Goal: Information Seeking & Learning: Check status

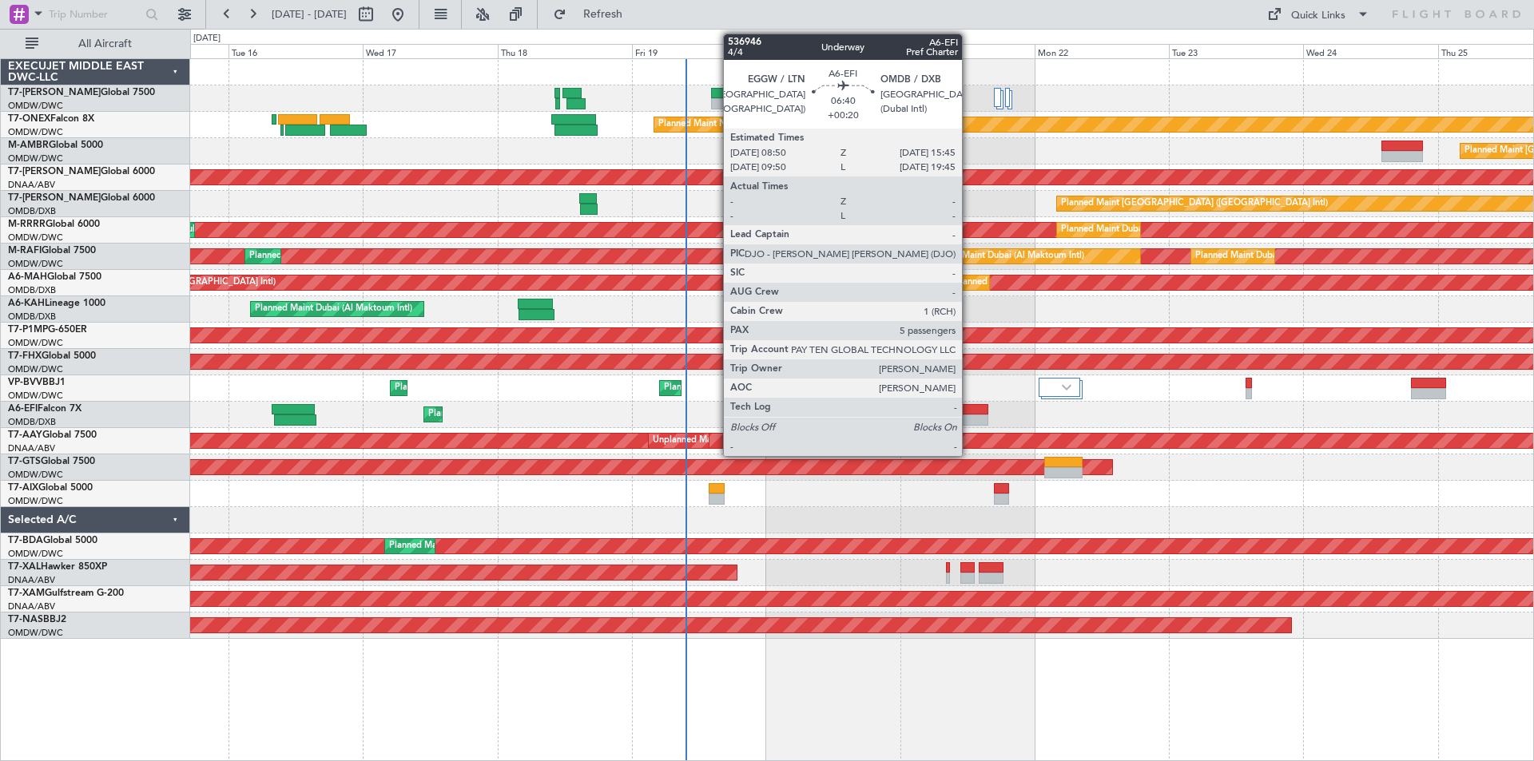
click at [969, 420] on div at bounding box center [968, 420] width 39 height 11
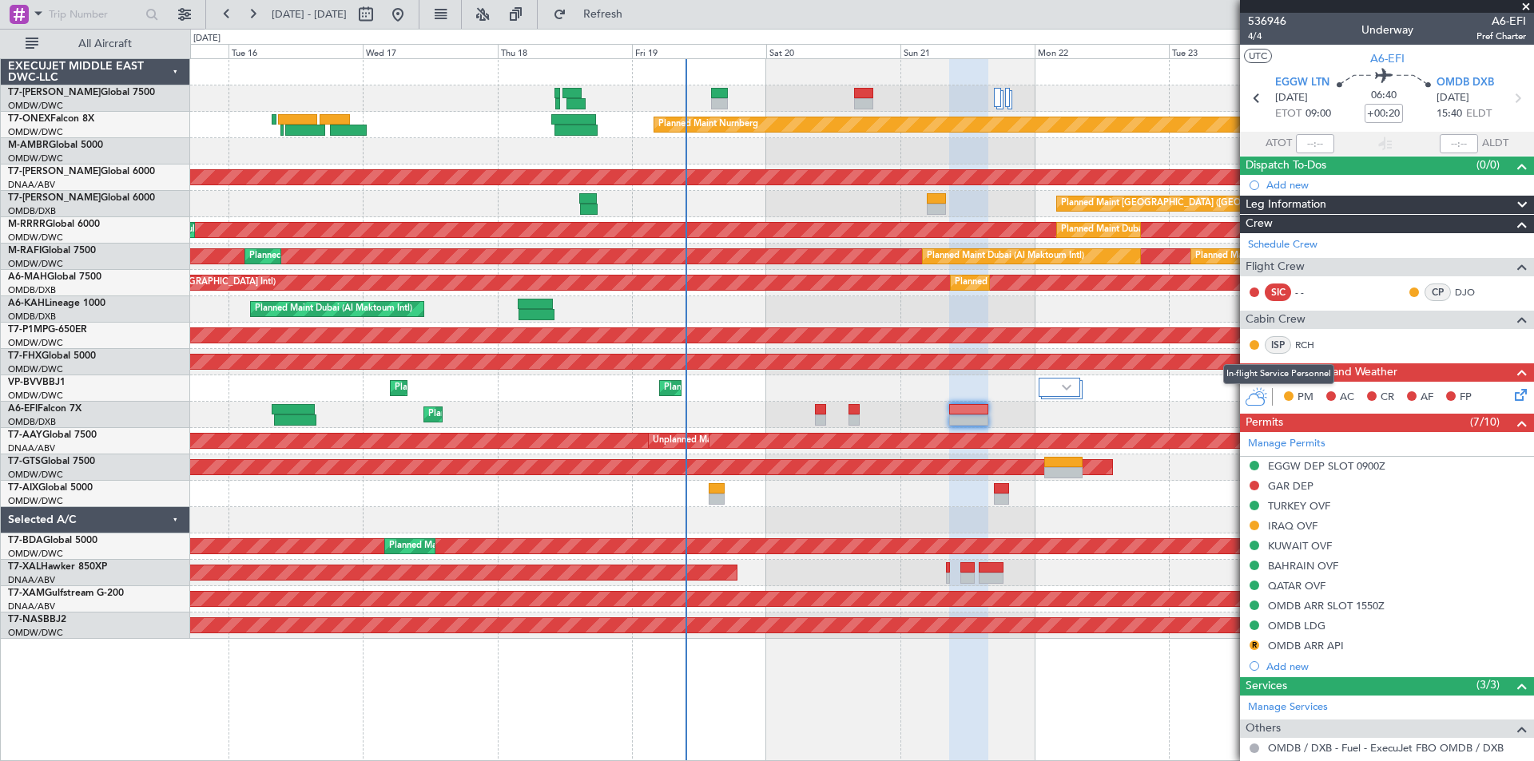
click at [1270, 342] on div "ISP" at bounding box center [1277, 345] width 26 height 18
click at [1320, 347] on link "RCH" at bounding box center [1313, 345] width 36 height 14
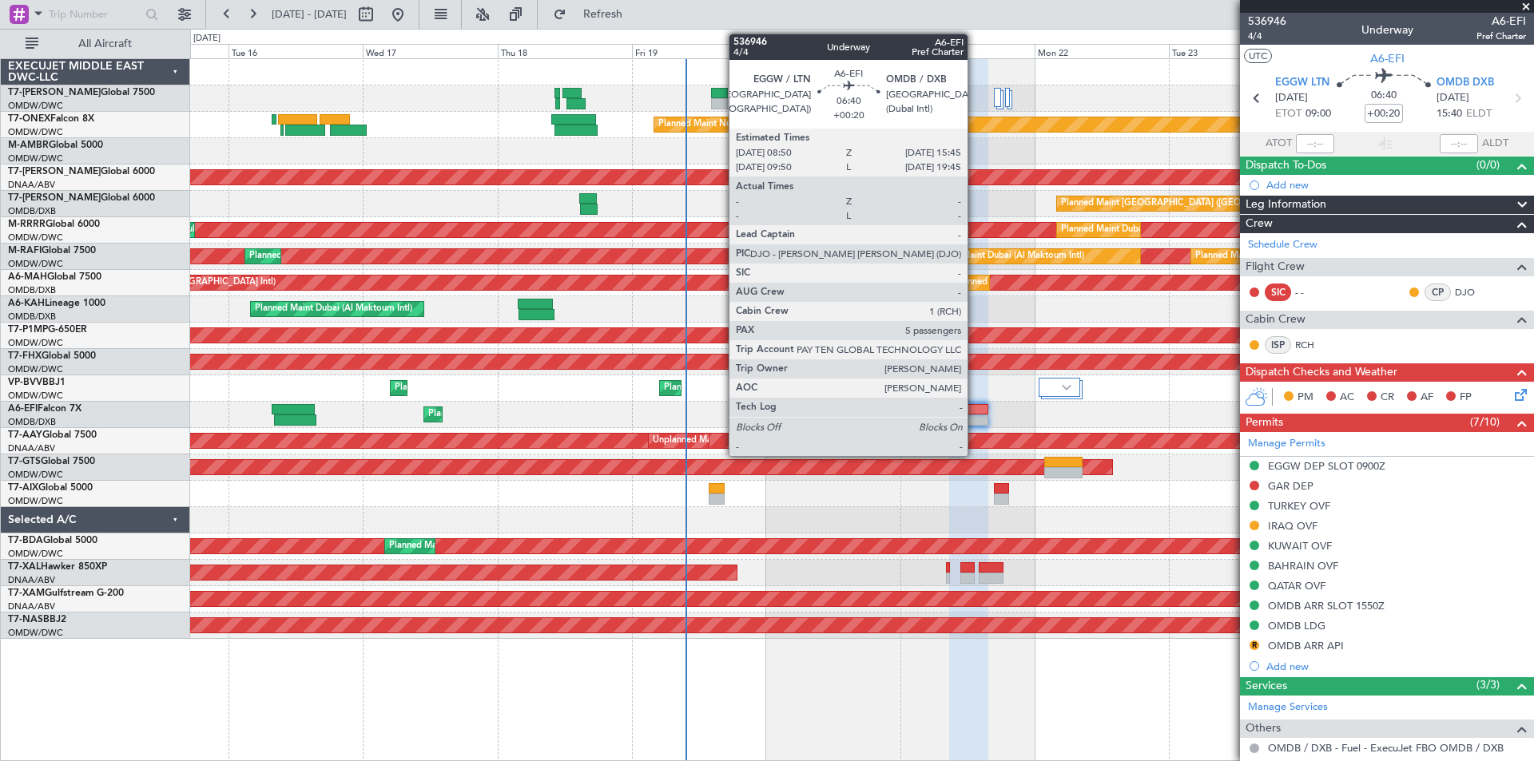
click at [974, 411] on div at bounding box center [968, 409] width 39 height 11
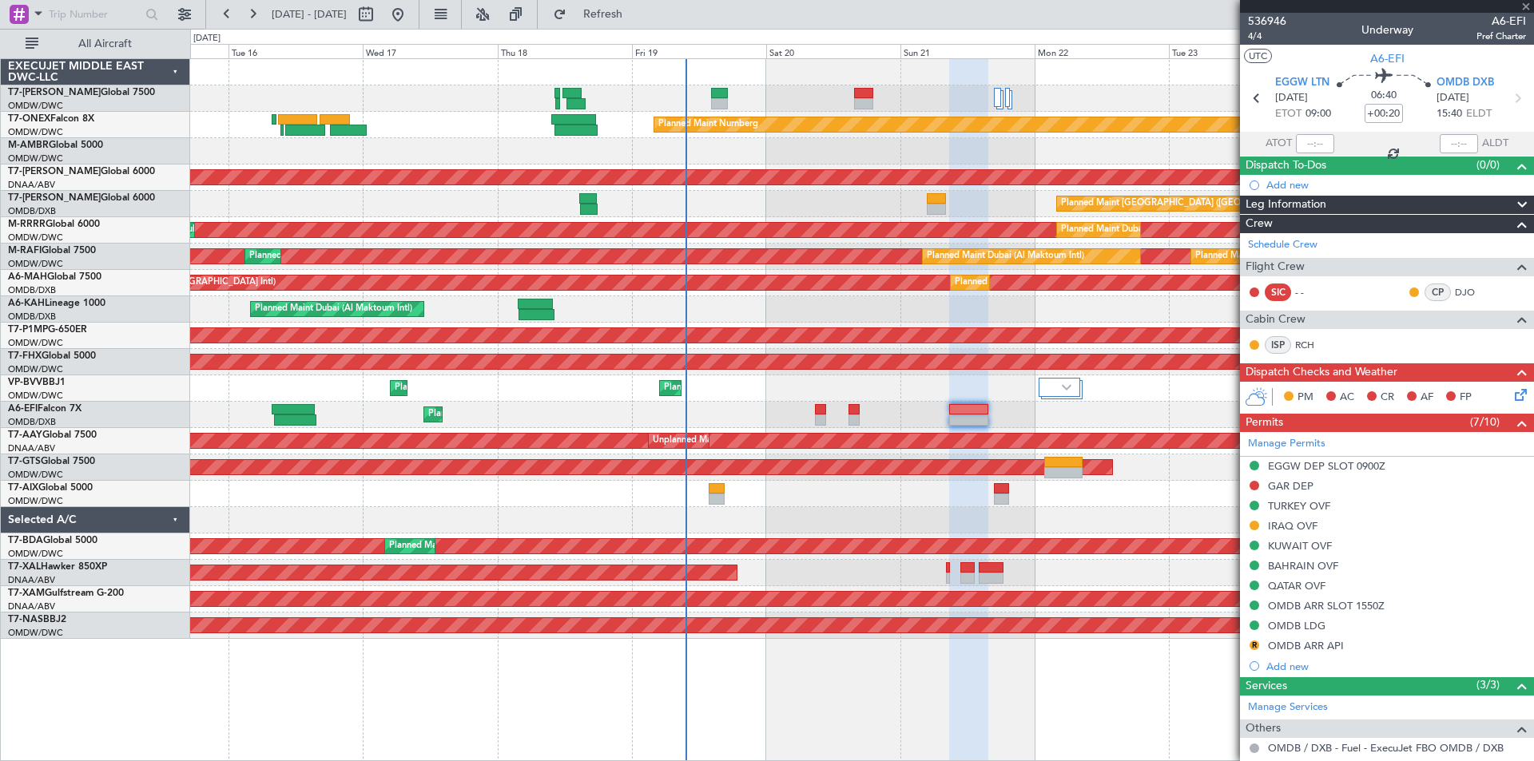
click at [974, 411] on div at bounding box center [968, 409] width 39 height 11
click at [1197, 382] on div "Planned Maint Dubai (Al Maktoum Intl) Planned Maint [GEOGRAPHIC_DATA] (Al Makto…" at bounding box center [861, 388] width 1343 height 26
click at [1526, 7] on div at bounding box center [1387, 6] width 294 height 13
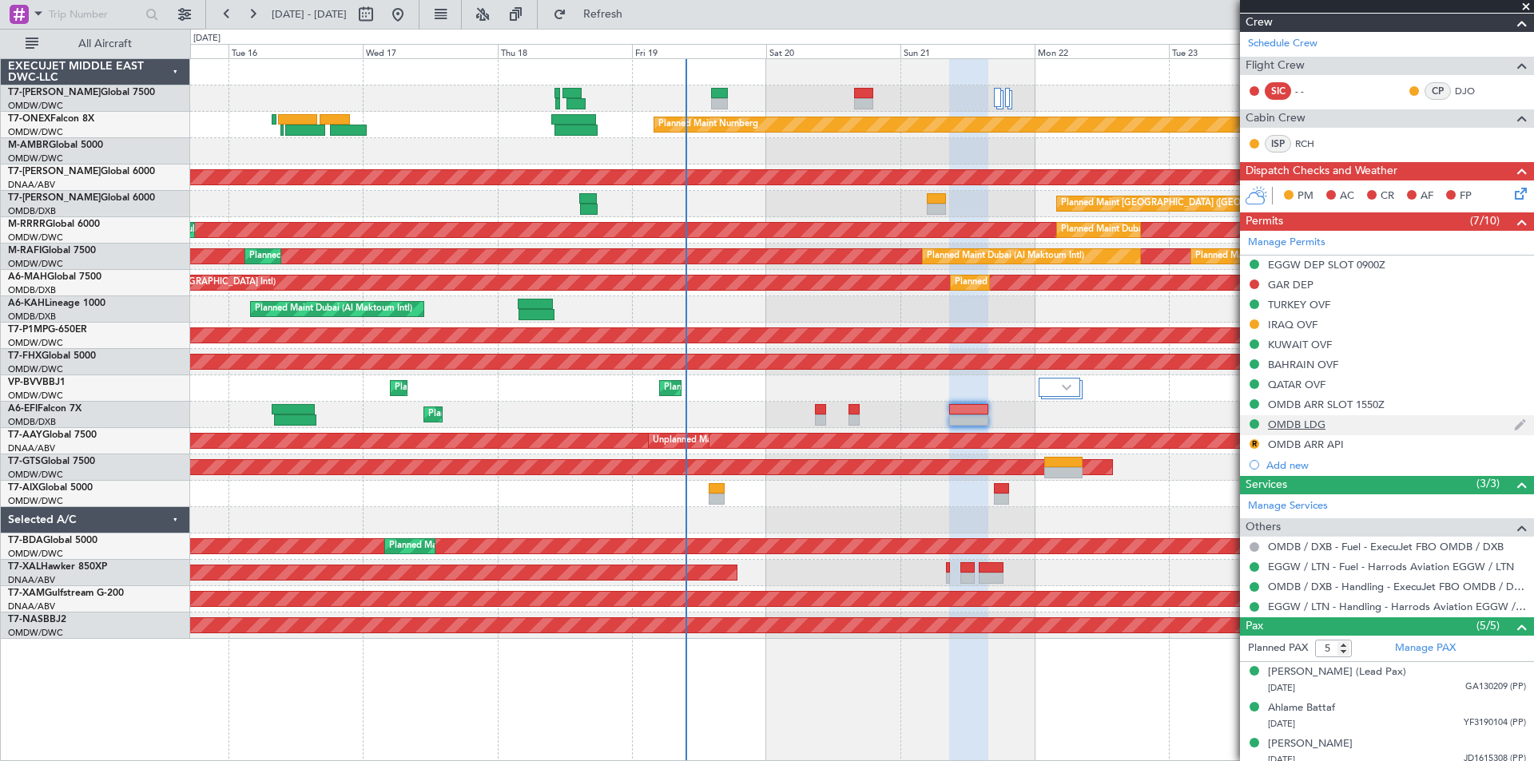
scroll to position [121, 0]
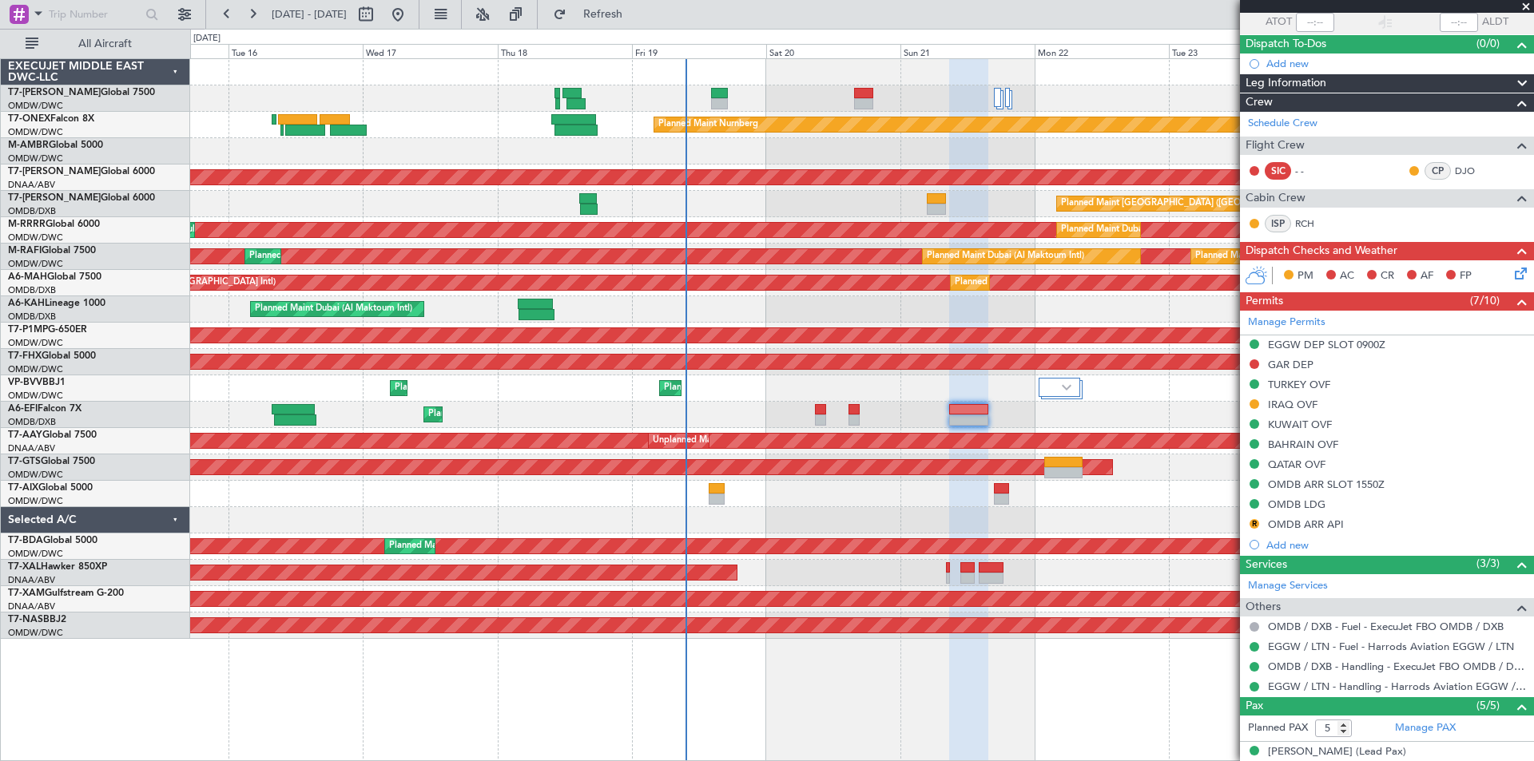
click at [1512, 79] on span at bounding box center [1521, 83] width 19 height 19
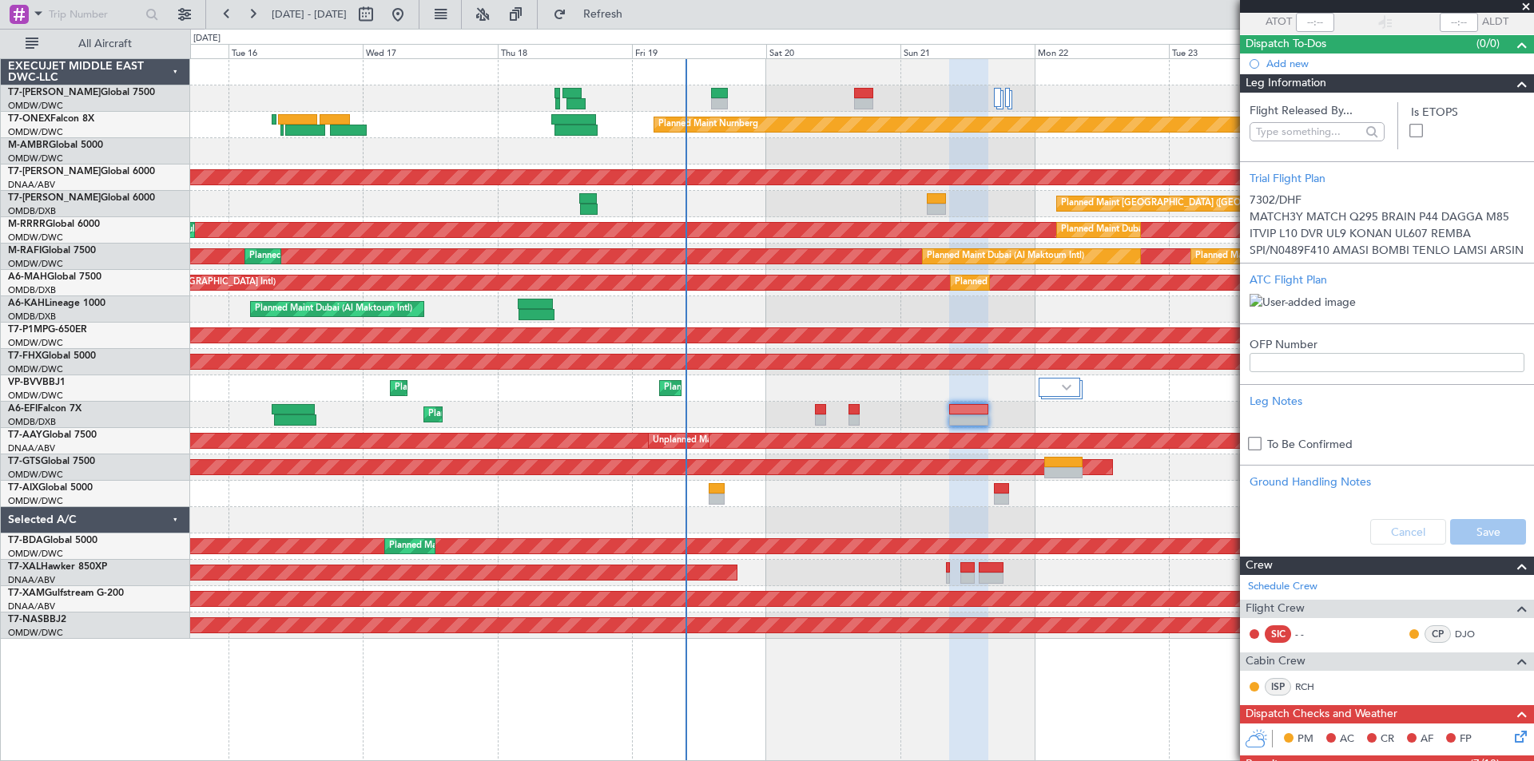
click at [1526, 6] on span at bounding box center [1526, 7] width 16 height 14
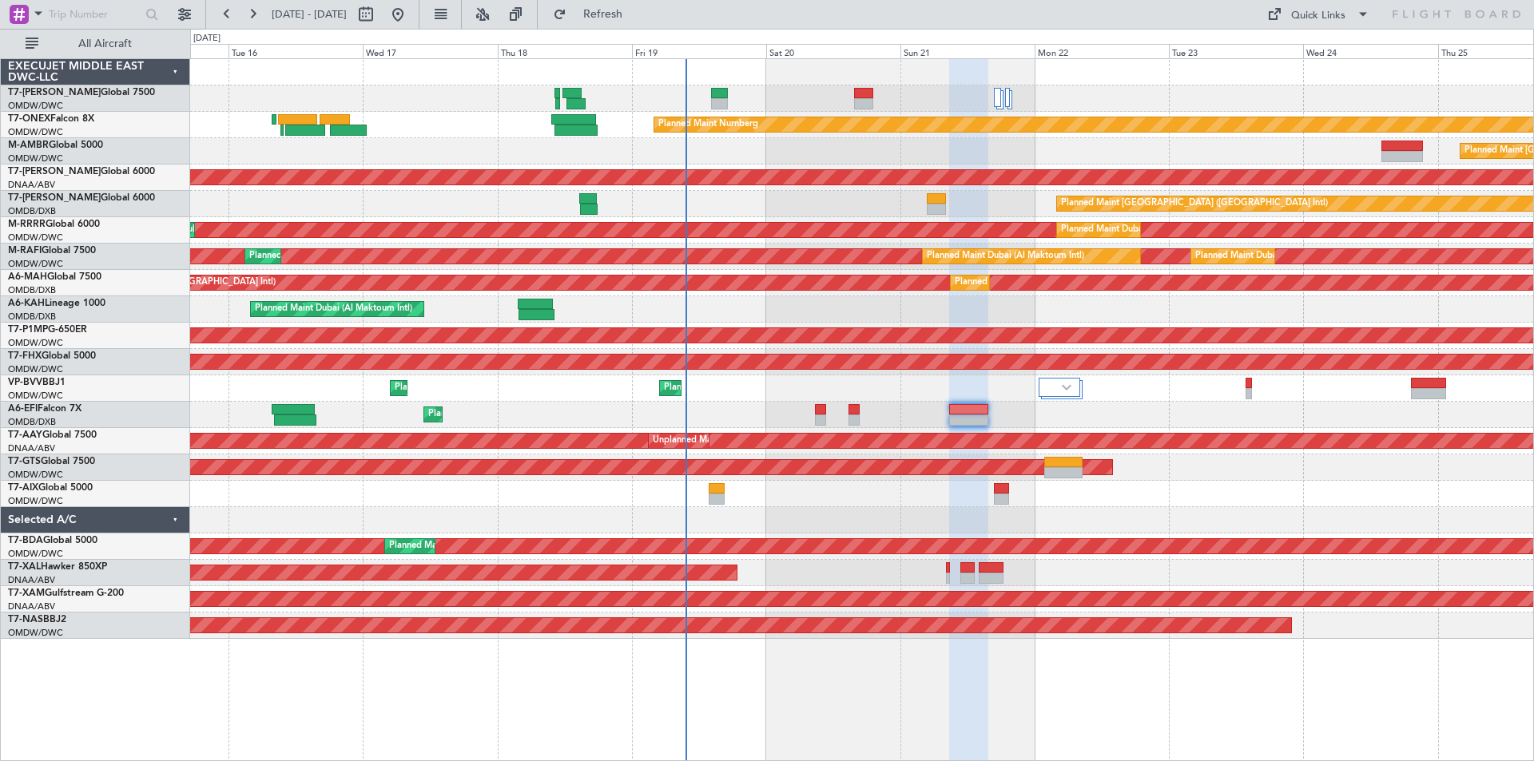
type input "0"
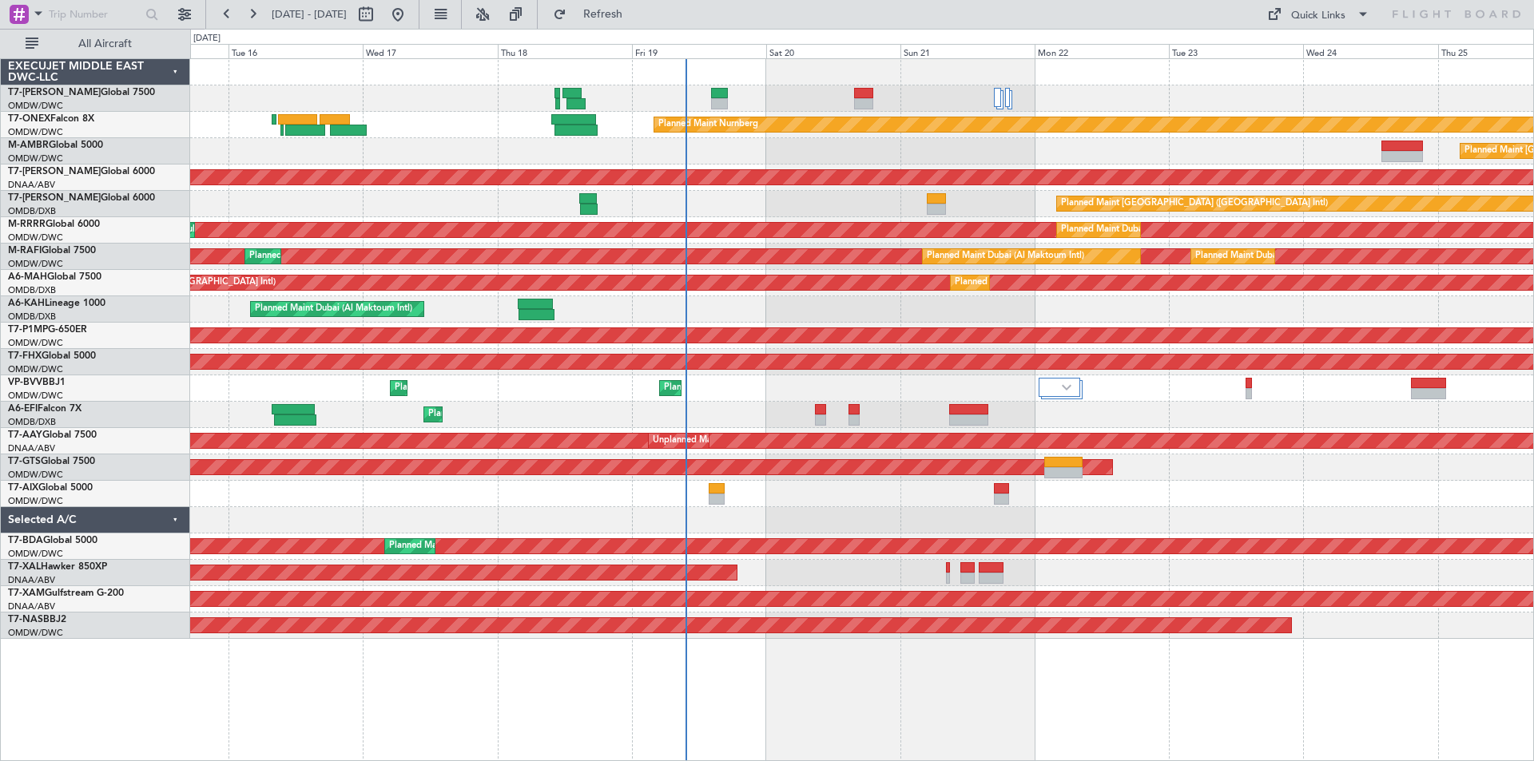
scroll to position [0, 0]
click at [524, 706] on div "Planned Maint Nurnberg Planned Maint [GEOGRAPHIC_DATA] (Al Maktoum Intl) Planne…" at bounding box center [861, 409] width 1343 height 703
